Goal: Task Accomplishment & Management: Manage account settings

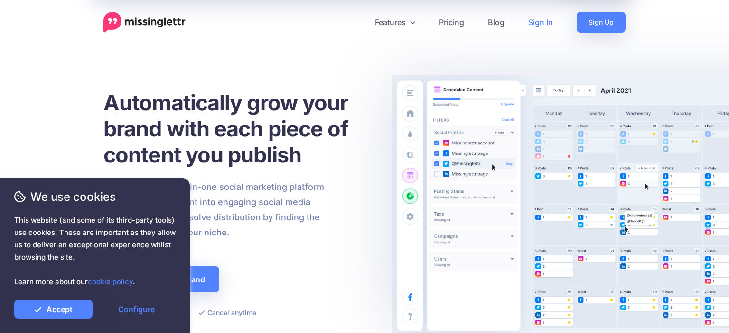
click at [544, 22] on link "Sign In" at bounding box center [540, 22] width 48 height 21
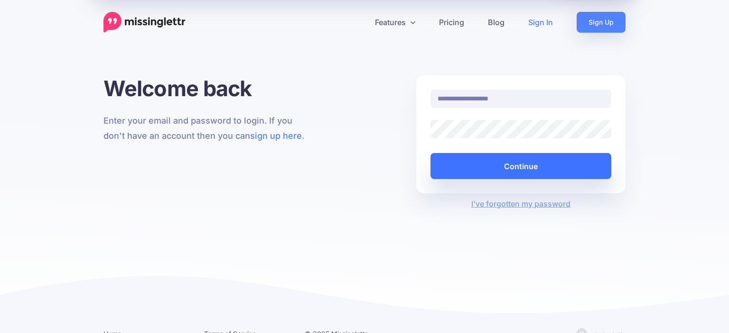
click at [477, 173] on button "Continue" at bounding box center [520, 166] width 181 height 26
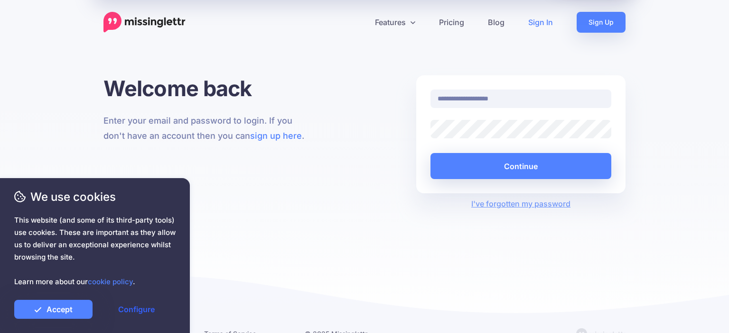
click at [130, 308] on link "Configure" at bounding box center [136, 309] width 78 height 19
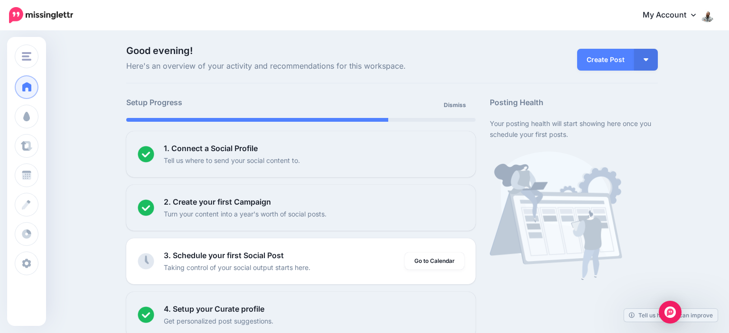
click at [665, 22] on link "My Account" at bounding box center [674, 15] width 82 height 23
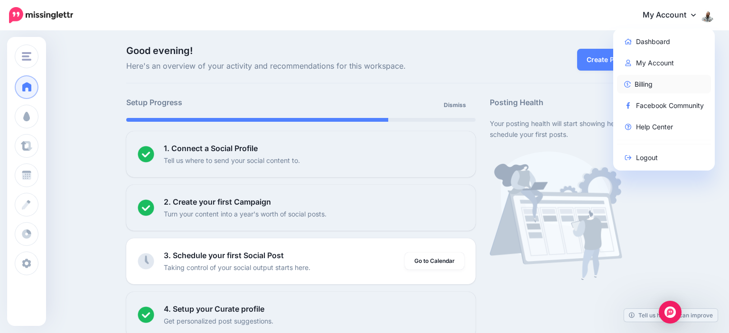
click at [658, 86] on link "Billing" at bounding box center [664, 84] width 94 height 18
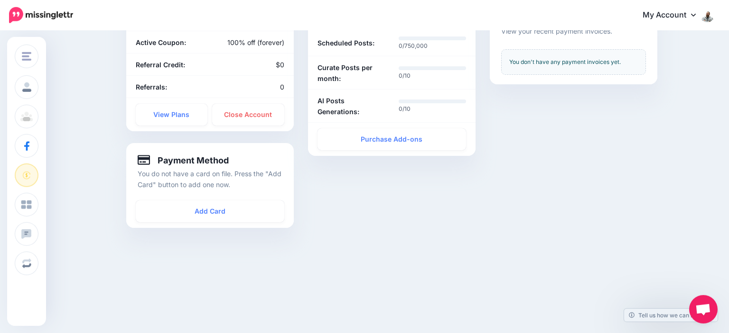
scroll to position [197, 0]
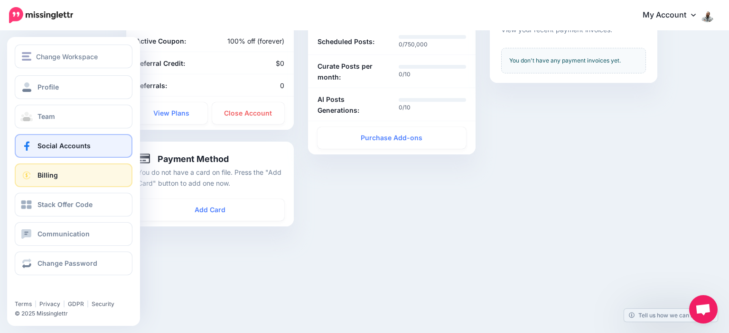
click at [55, 146] on span "Social Accounts" at bounding box center [63, 146] width 53 height 8
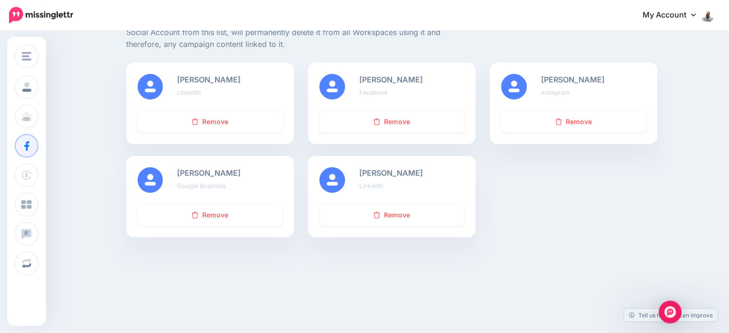
scroll to position [150, 0]
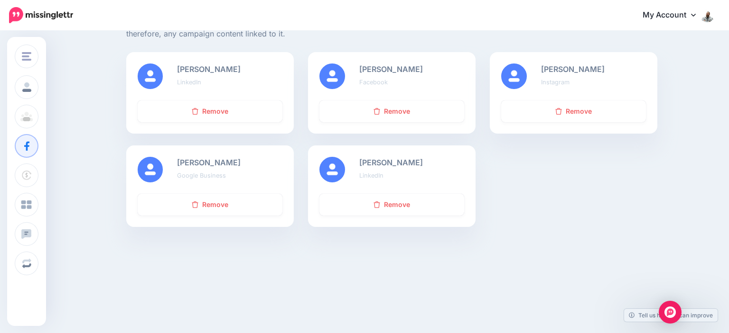
click at [566, 122] on div "Remove" at bounding box center [572, 117] width 167 height 33
click at [563, 115] on link "Remove" at bounding box center [573, 112] width 145 height 22
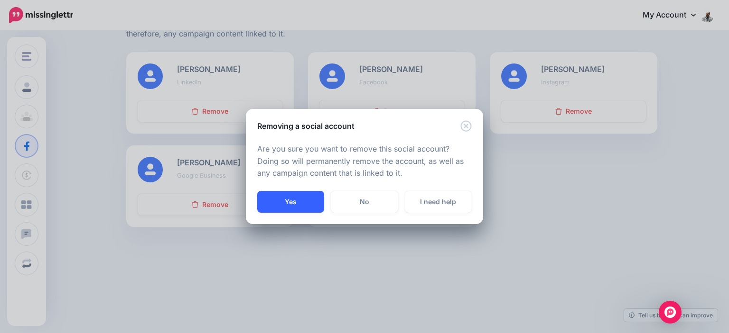
click at [285, 205] on button "Yes" at bounding box center [290, 202] width 67 height 22
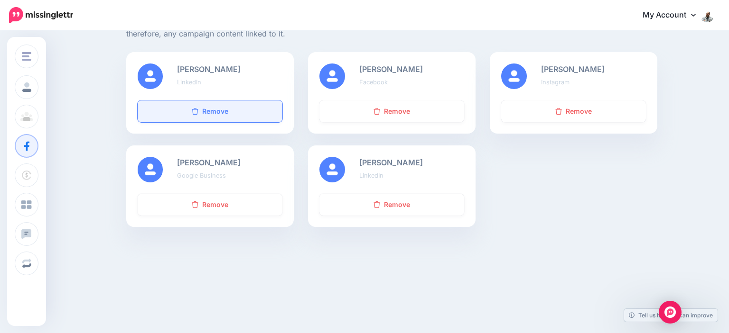
click at [221, 111] on link "Remove" at bounding box center [210, 112] width 145 height 22
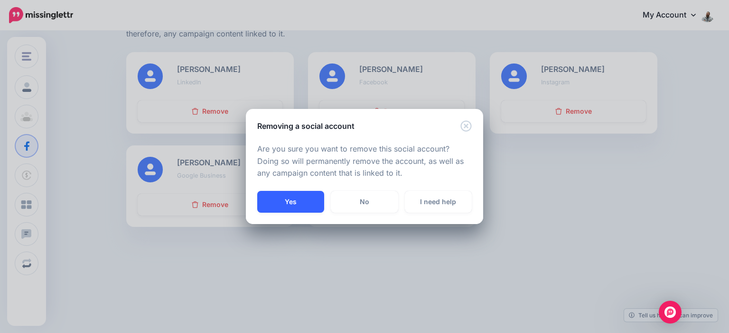
click at [282, 201] on button "Yes" at bounding box center [290, 202] width 67 height 22
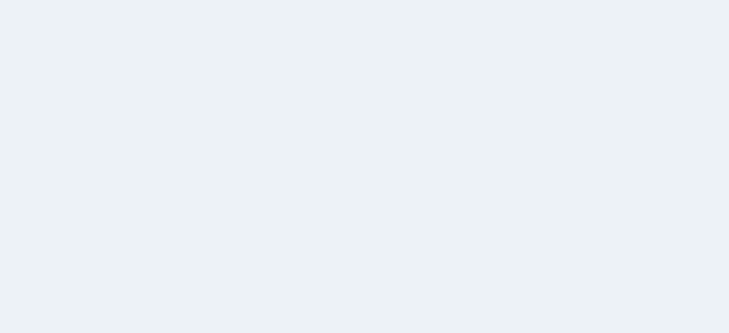
scroll to position [150, 0]
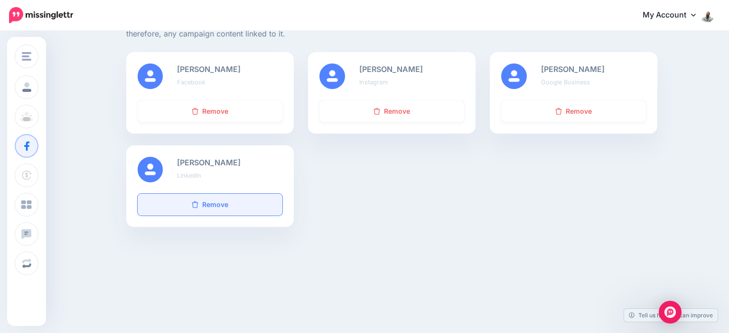
click at [215, 207] on link "Remove" at bounding box center [210, 205] width 145 height 22
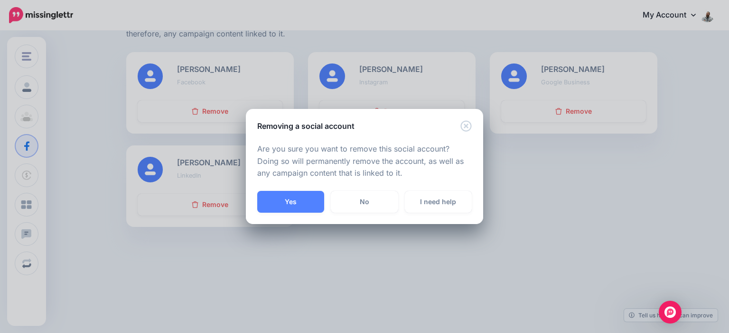
click at [284, 203] on button "Yes" at bounding box center [290, 202] width 67 height 22
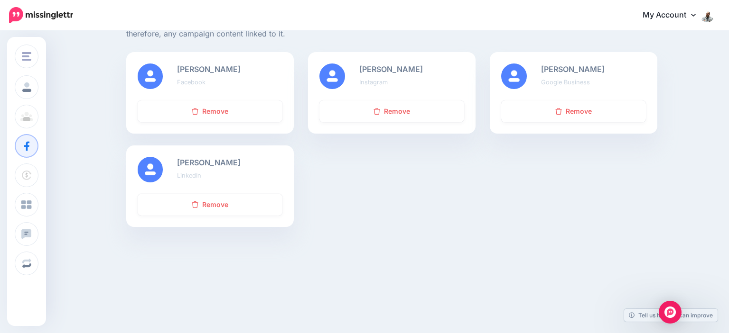
click at [671, 12] on link "My Account" at bounding box center [674, 15] width 82 height 23
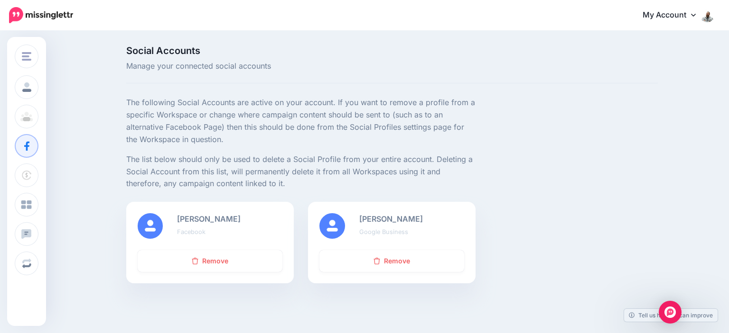
click at [673, 14] on link "My Account" at bounding box center [674, 15] width 82 height 23
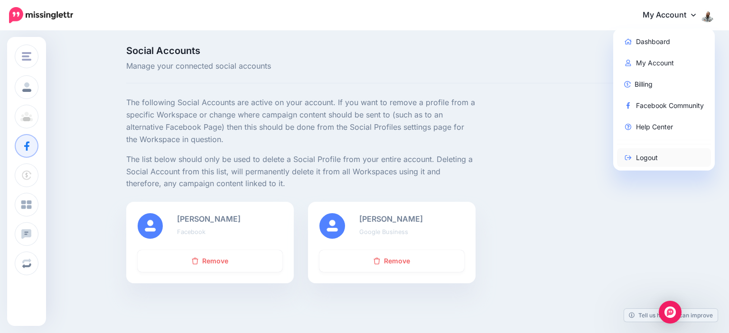
click at [658, 159] on link "Logout" at bounding box center [664, 157] width 94 height 18
